Goal: Task Accomplishment & Management: Manage account settings

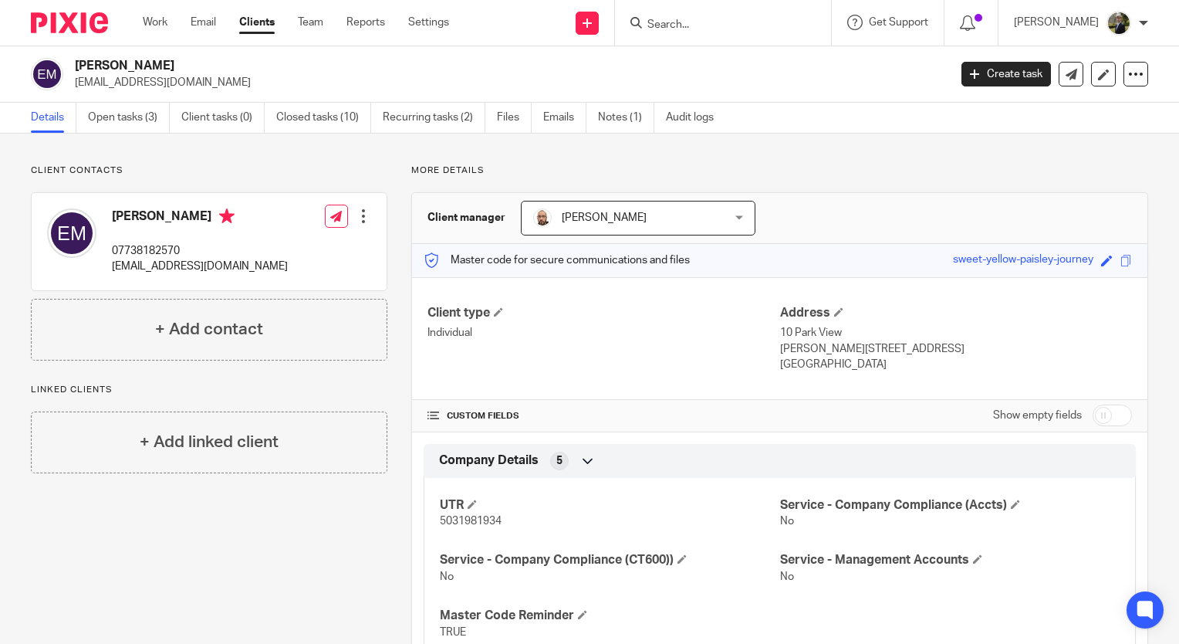
click at [758, 14] on form at bounding box center [728, 22] width 164 height 19
click at [725, 13] on form at bounding box center [728, 22] width 164 height 19
click at [682, 27] on input "Search" at bounding box center [715, 26] width 139 height 14
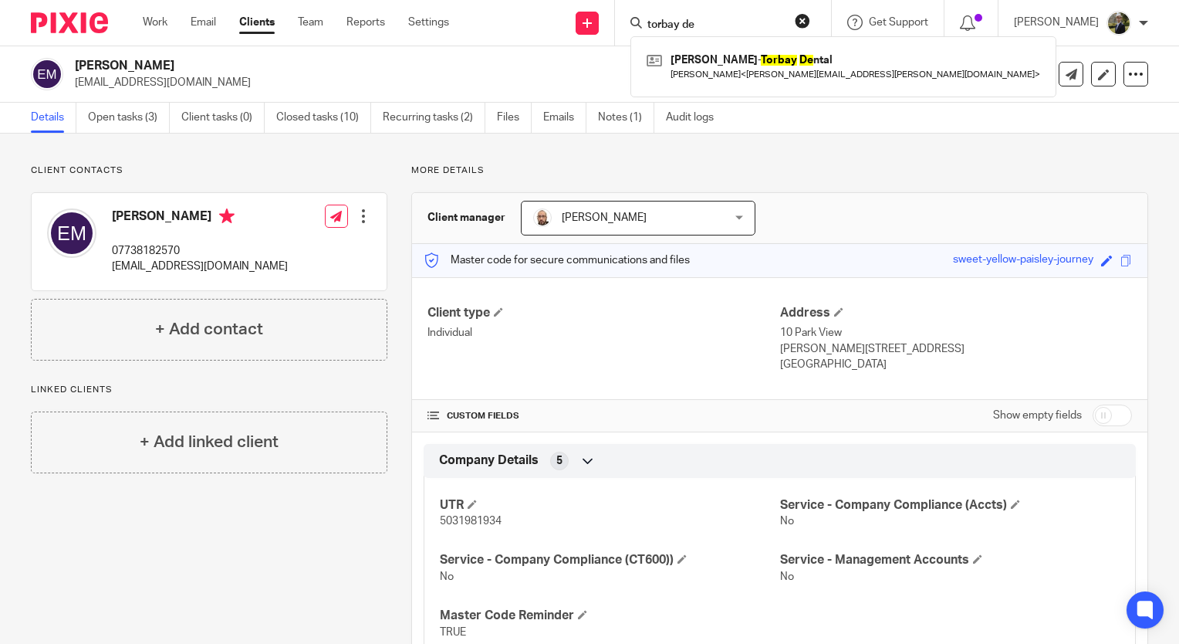
type input "torbay de"
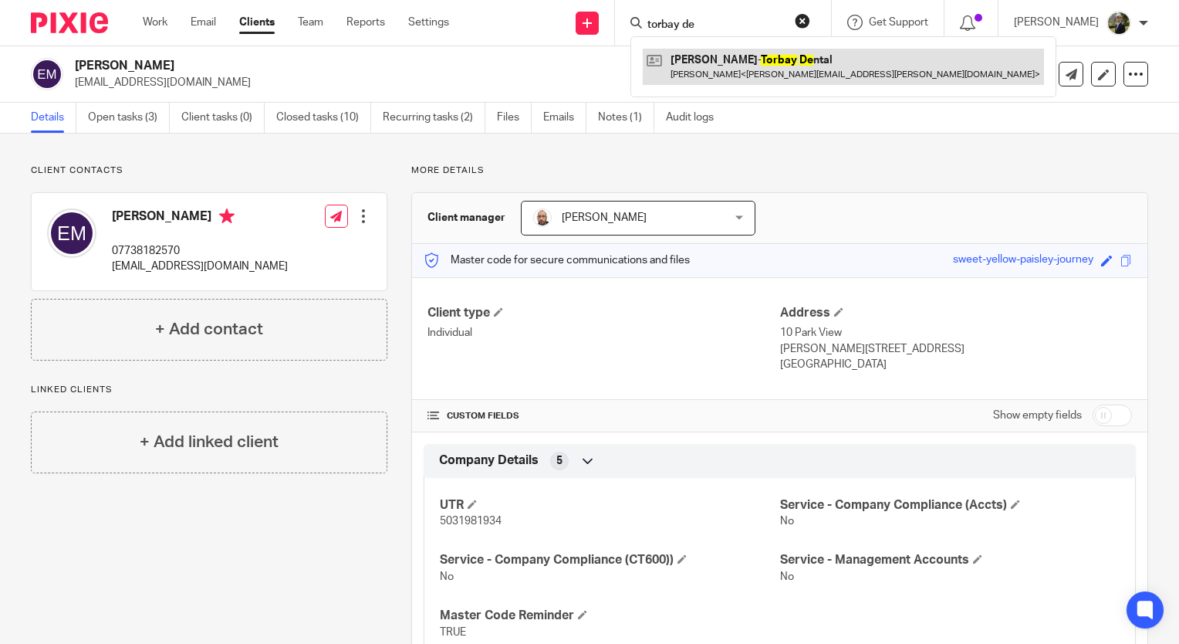
click at [732, 54] on link at bounding box center [843, 66] width 401 height 35
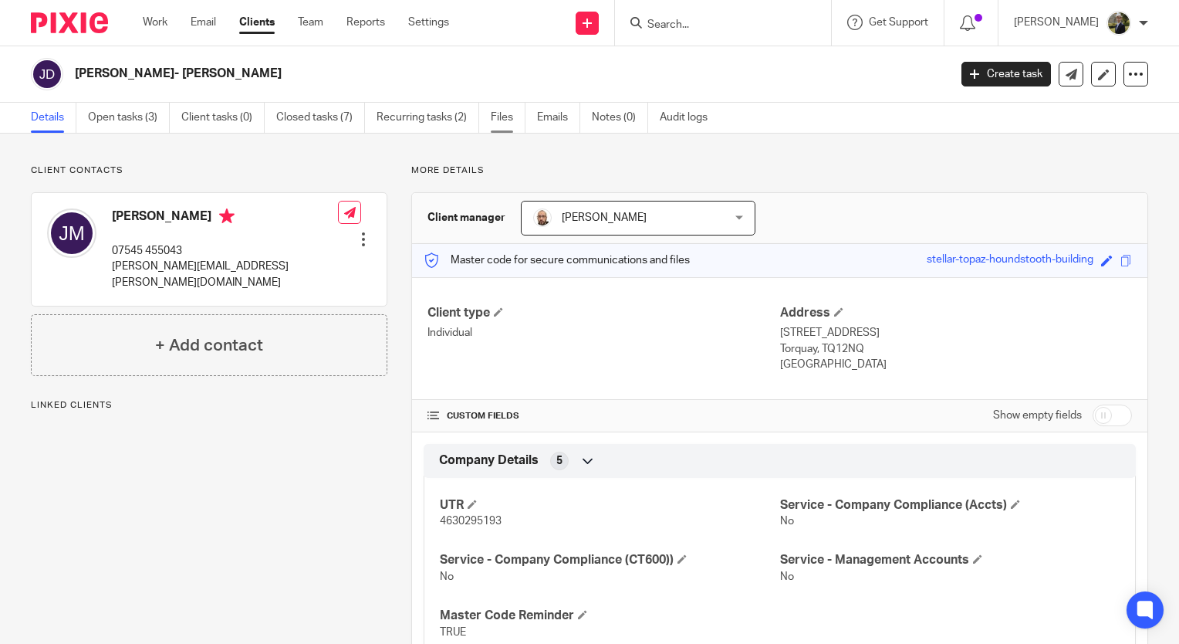
click at [515, 113] on link "Files" at bounding box center [508, 118] width 35 height 30
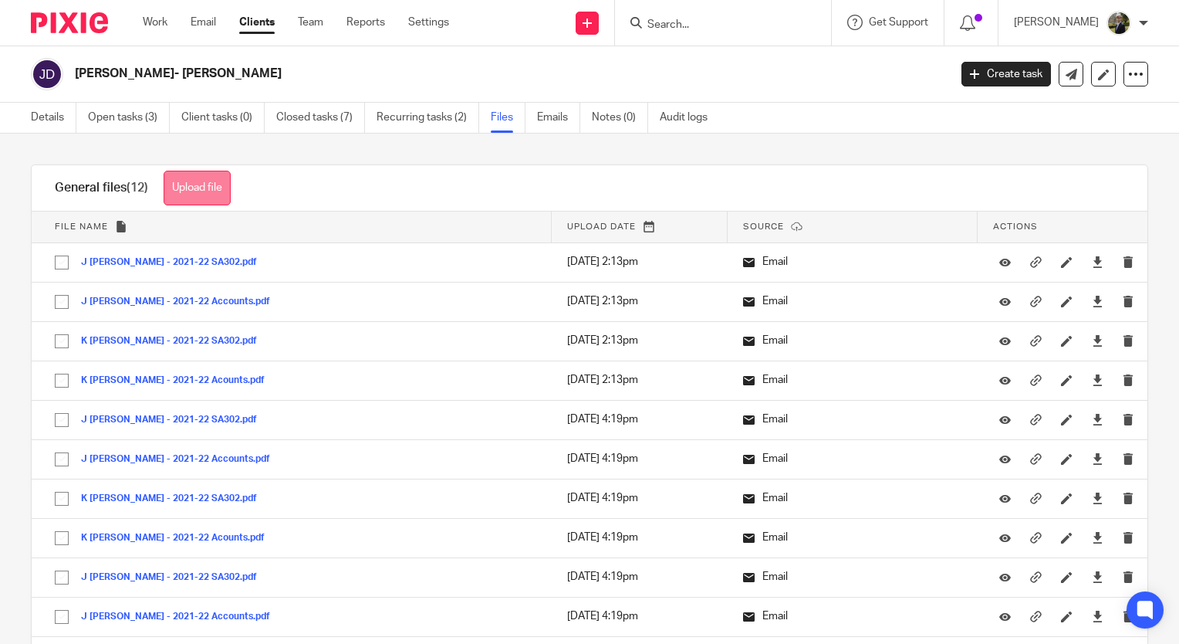
click at [191, 186] on button "Upload file" at bounding box center [197, 188] width 67 height 35
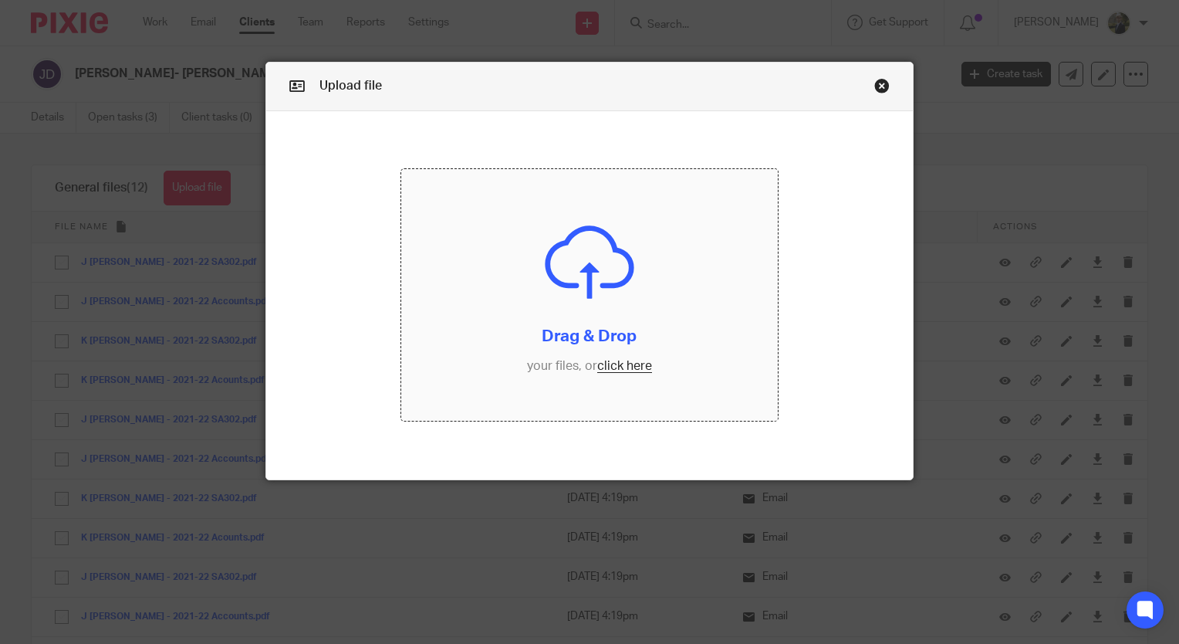
click at [511, 215] on input "file" at bounding box center [589, 295] width 376 height 252
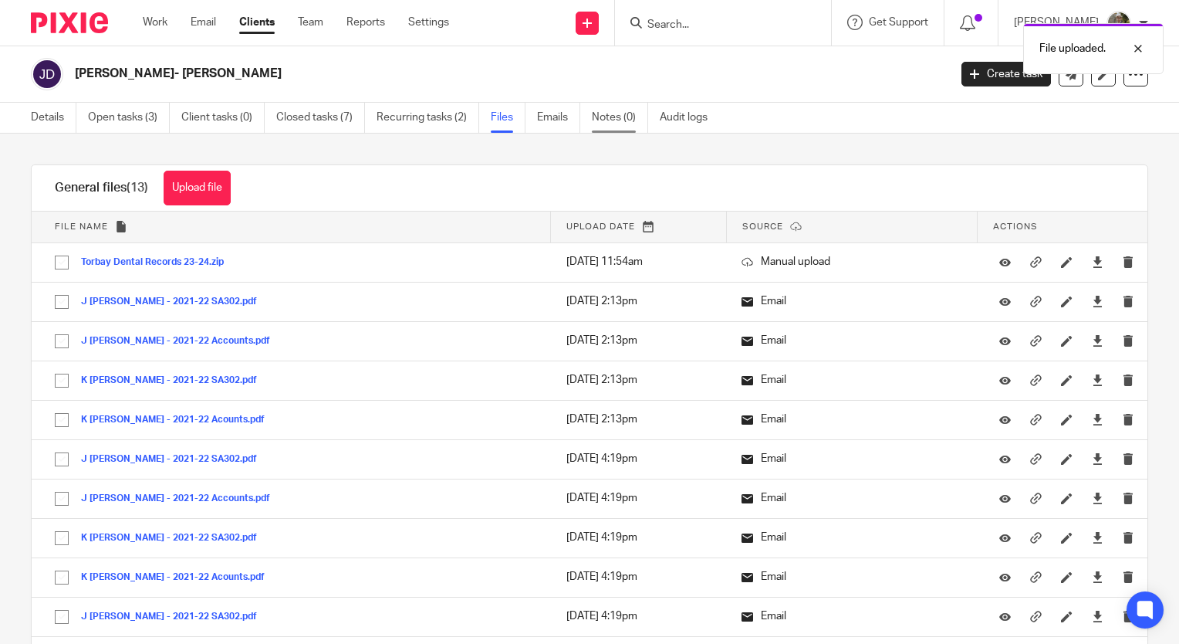
click at [598, 112] on link "Notes (0)" at bounding box center [620, 118] width 56 height 30
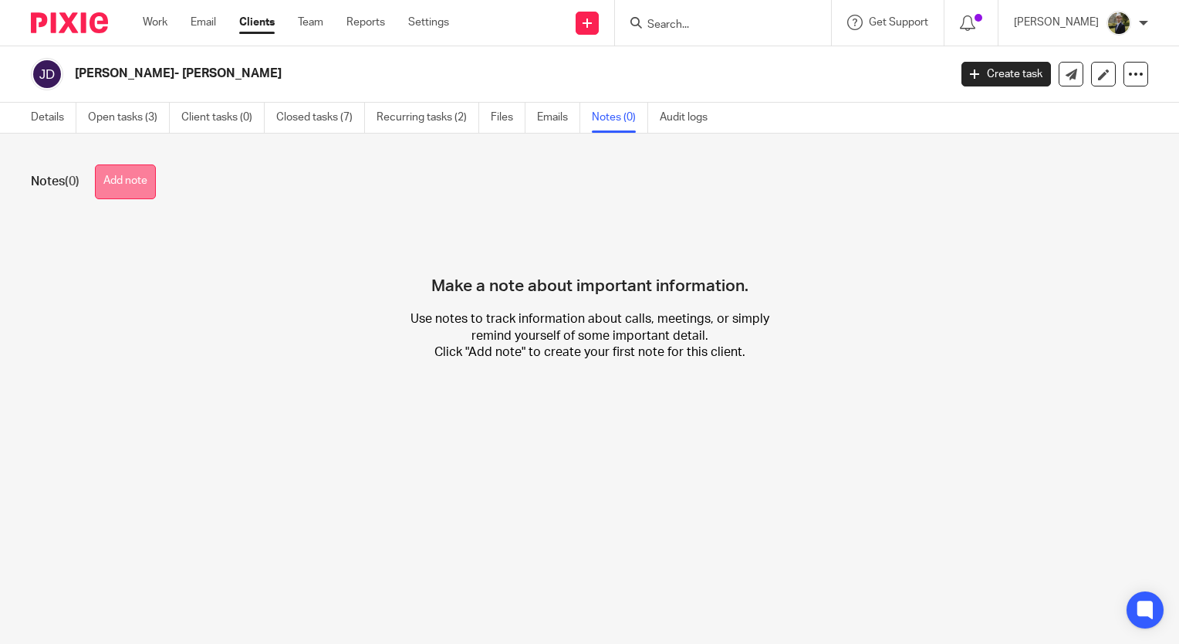
click at [116, 187] on button "Add note" at bounding box center [125, 181] width 61 height 35
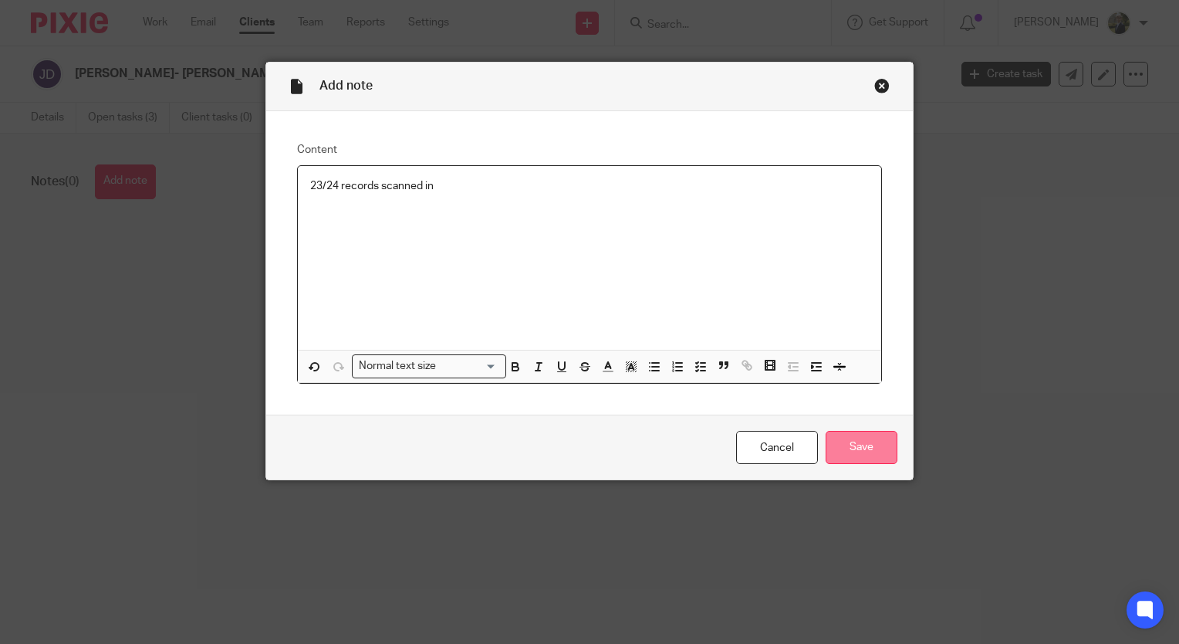
click at [861, 455] on input "Save" at bounding box center [862, 447] width 72 height 33
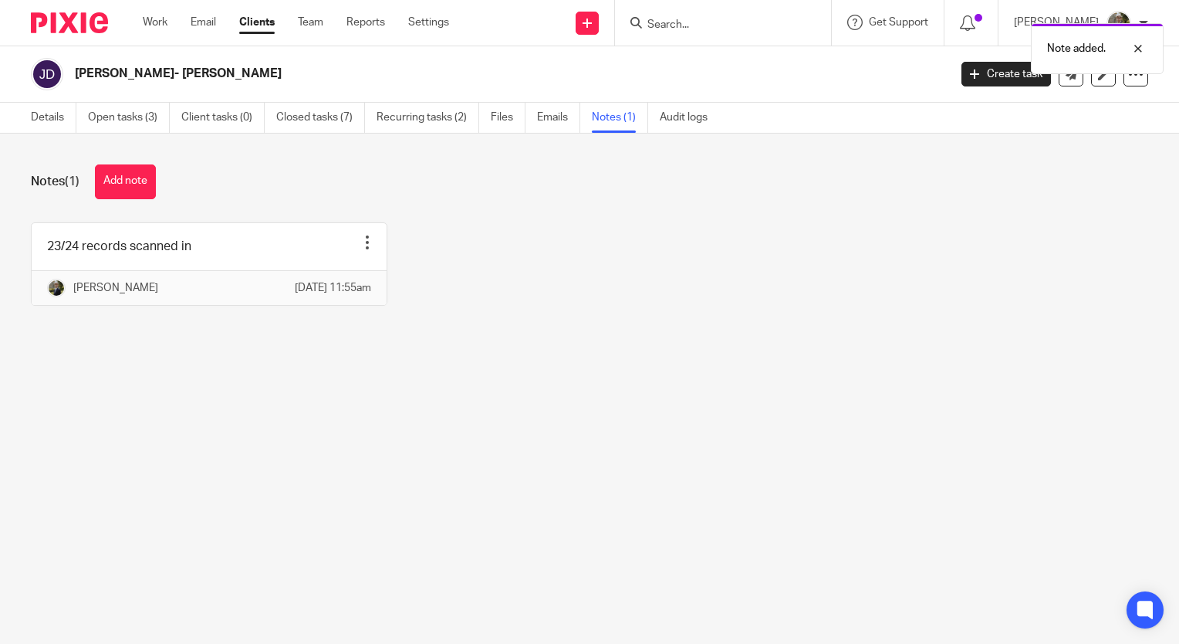
click at [75, 22] on img at bounding box center [69, 22] width 77 height 21
